Goal: Entertainment & Leisure: Consume media (video, audio)

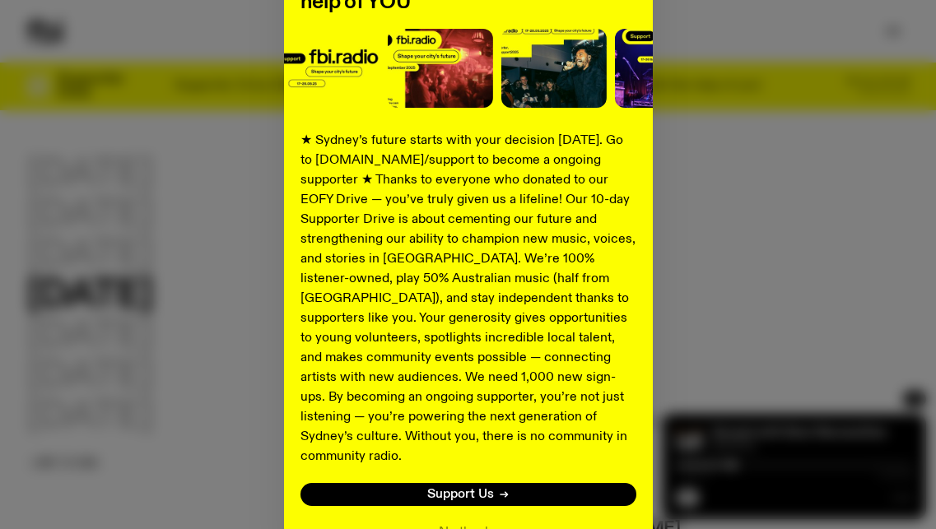
scroll to position [285, 0]
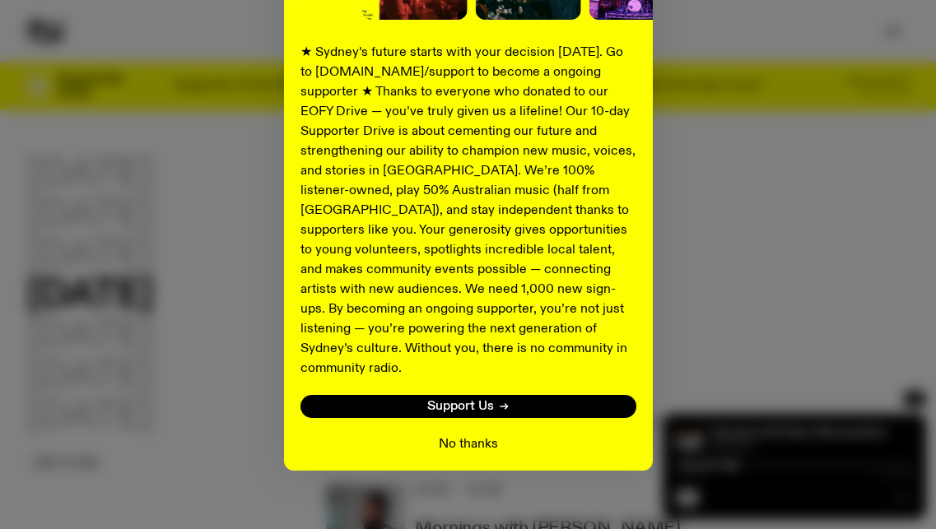
click at [473, 435] on button "No thanks" at bounding box center [468, 445] width 59 height 20
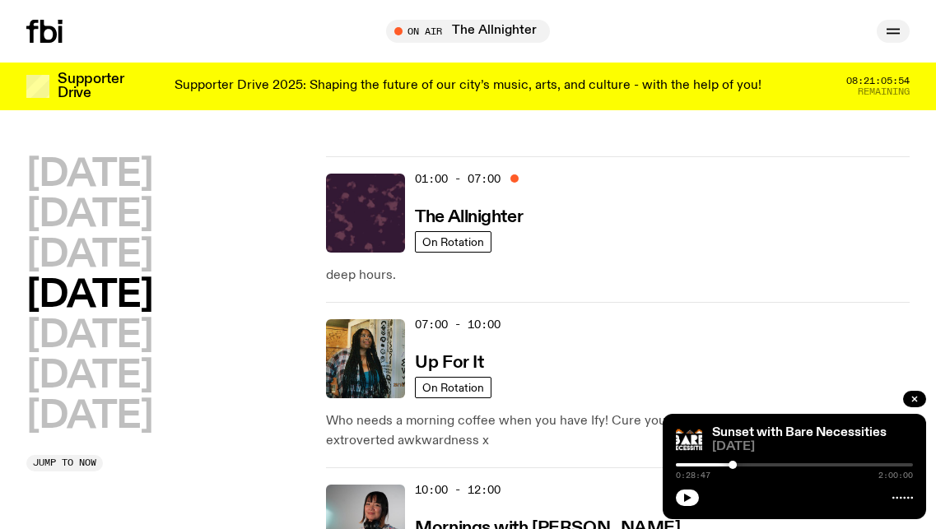
click at [883, 32] on button "button" at bounding box center [893, 31] width 33 height 23
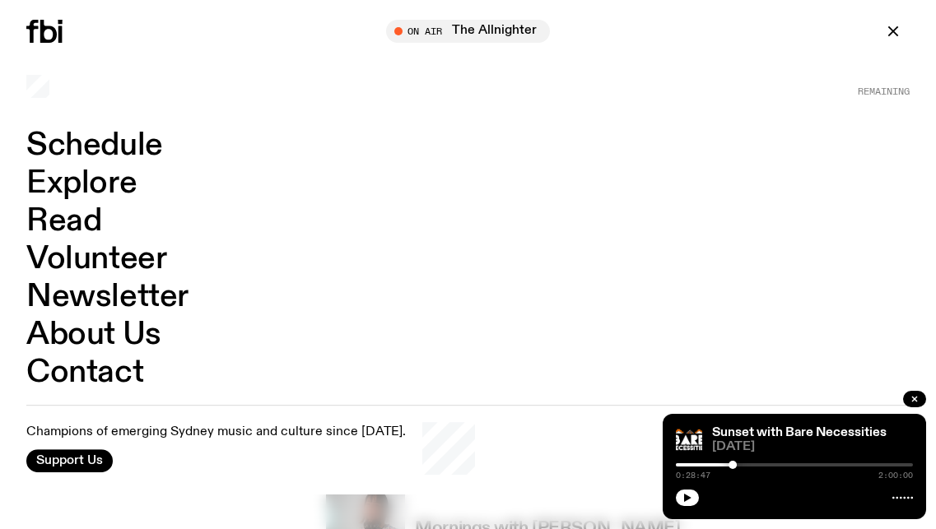
click at [63, 179] on link "Explore" at bounding box center [81, 183] width 110 height 31
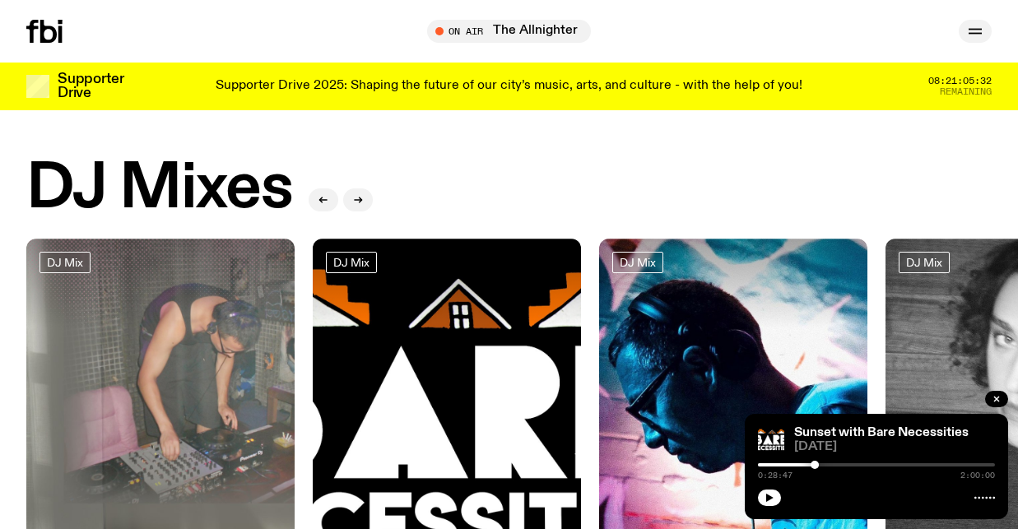
click at [935, 30] on icon "button" at bounding box center [975, 30] width 13 height 0
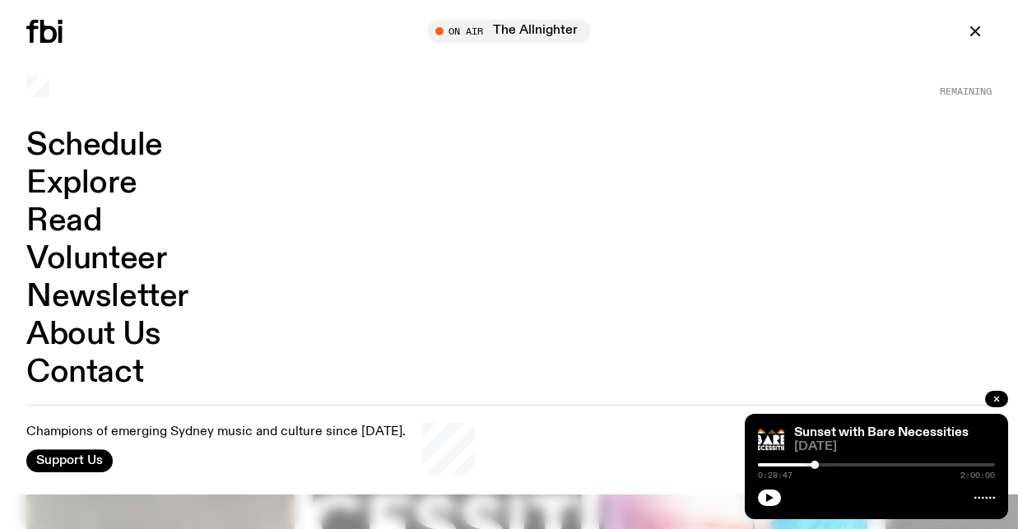
click at [117, 147] on link "Schedule" at bounding box center [94, 145] width 137 height 31
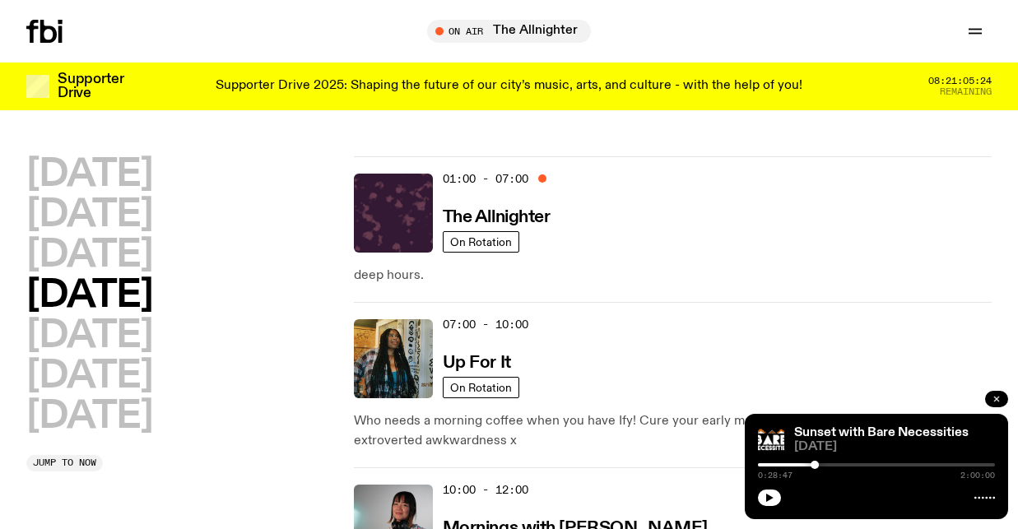
click at [935, 396] on icon "button" at bounding box center [997, 399] width 10 height 10
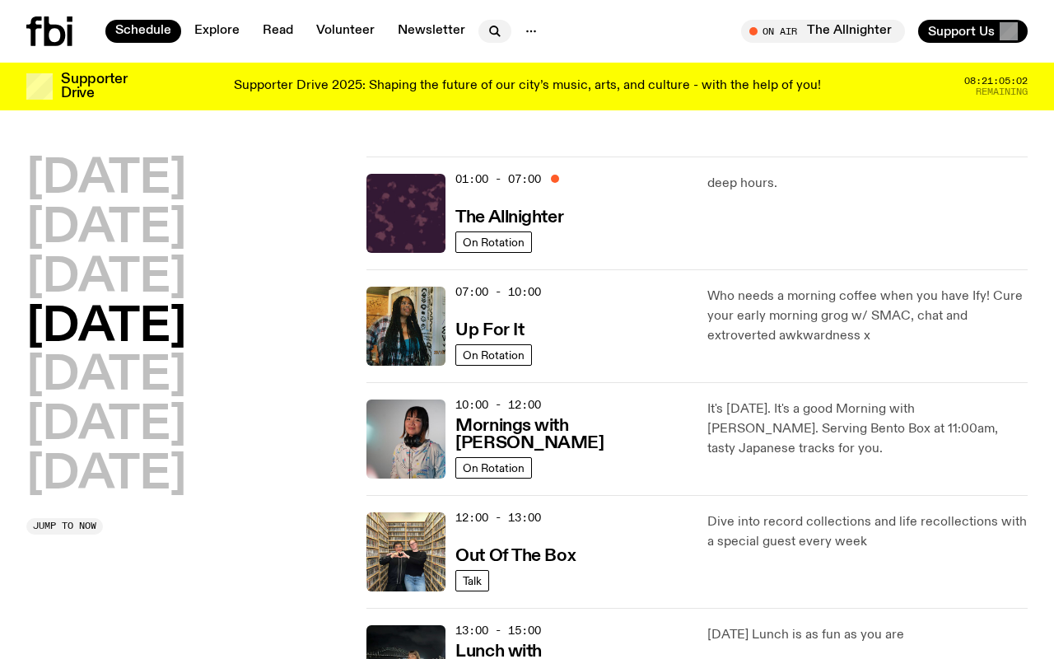
click at [492, 26] on icon "button" at bounding box center [495, 31] width 20 height 20
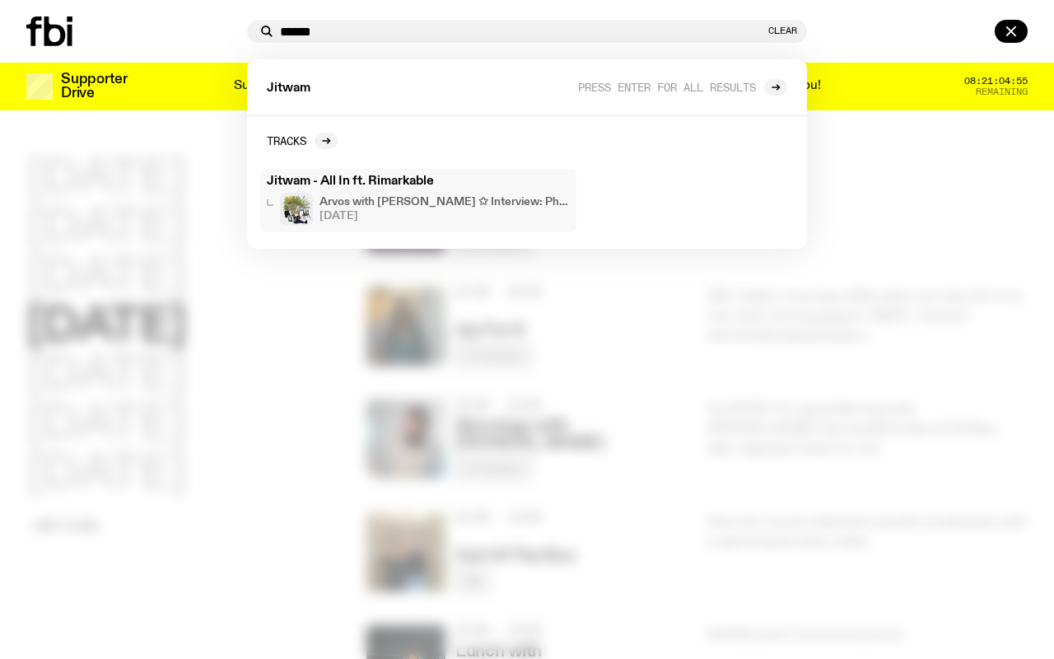
type input "******"
click at [387, 181] on h3 "Jitwam - All In ft. Rimarkable" at bounding box center [418, 181] width 303 height 12
